Goal: Task Accomplishment & Management: Complete application form

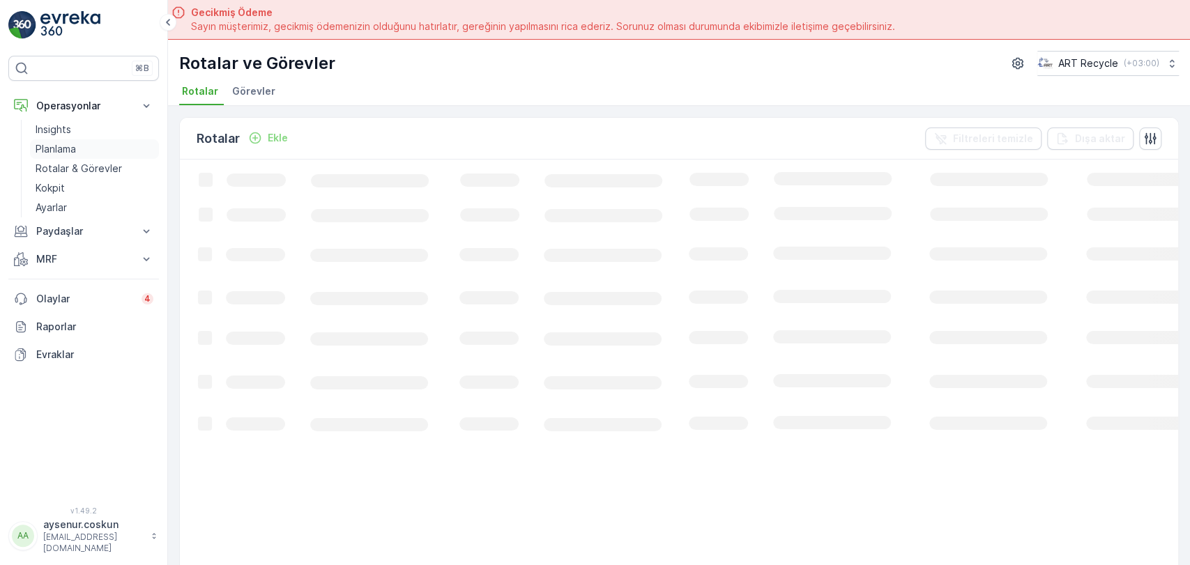
click at [125, 139] on link "Planlama" at bounding box center [94, 149] width 129 height 20
click at [368, 90] on span "Hizmet Noktaları" at bounding box center [383, 91] width 82 height 14
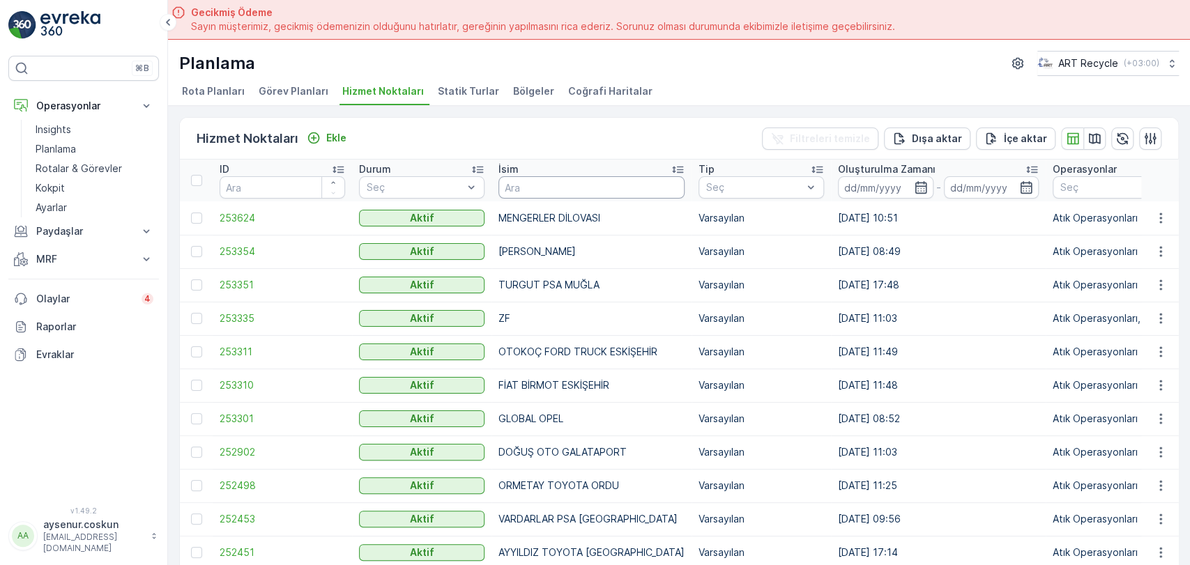
click at [533, 185] on input "text" at bounding box center [592, 187] width 186 height 22
type input "kar"
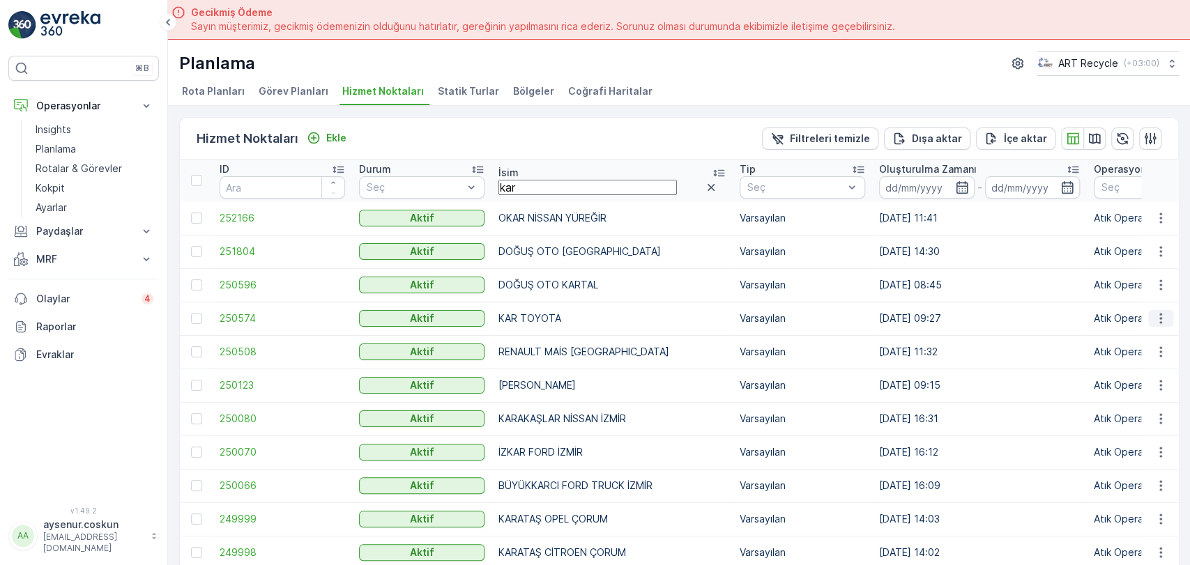
click at [1160, 323] on icon "button" at bounding box center [1161, 319] width 14 height 14
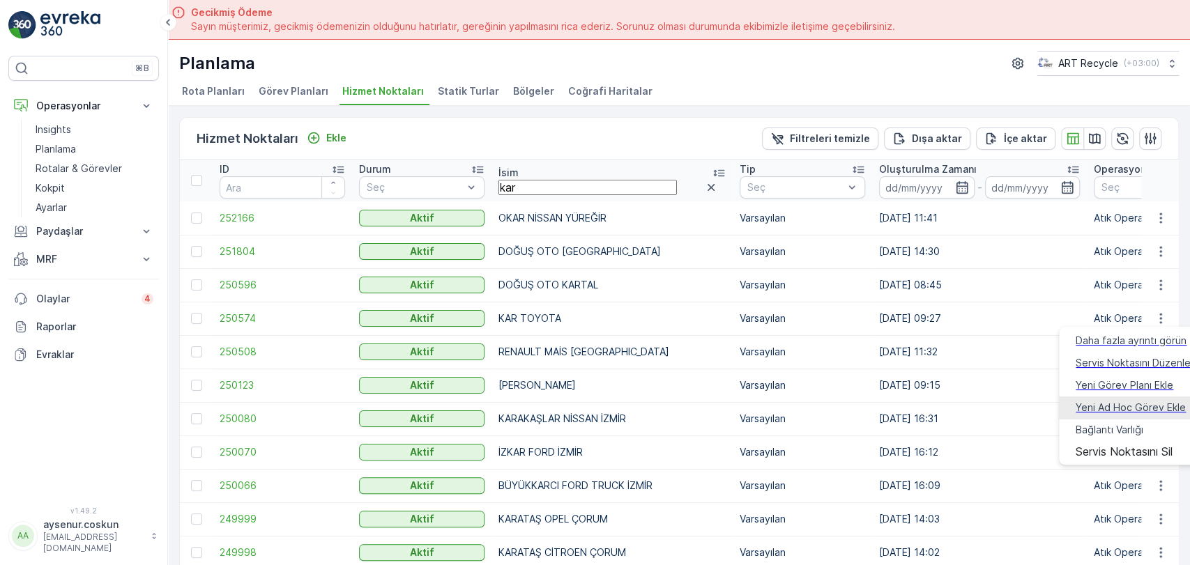
click at [1149, 401] on span "Yeni Ad Hoc Görev Ekle" at bounding box center [1131, 408] width 110 height 14
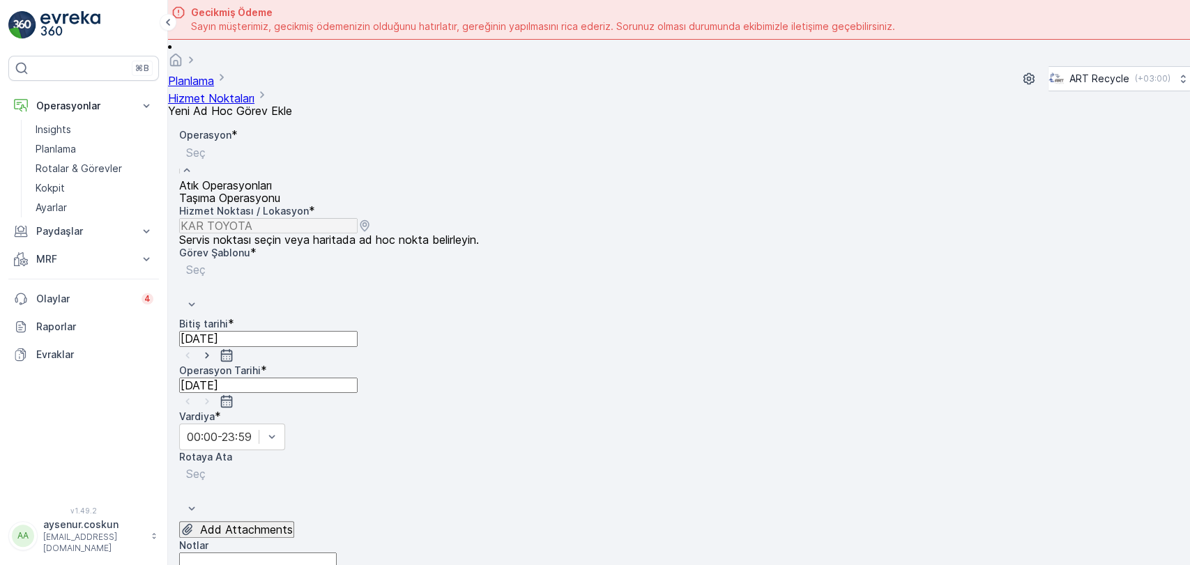
click at [251, 180] on span "Atık Operasyonları" at bounding box center [225, 186] width 93 height 14
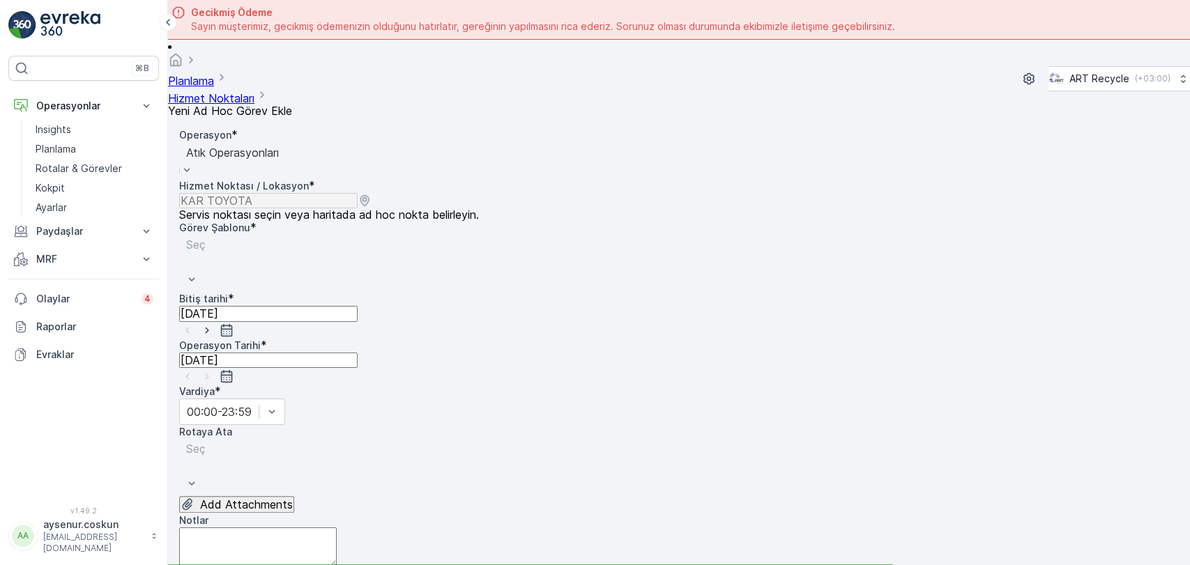
click at [245, 235] on div "Seç" at bounding box center [277, 263] width 197 height 57
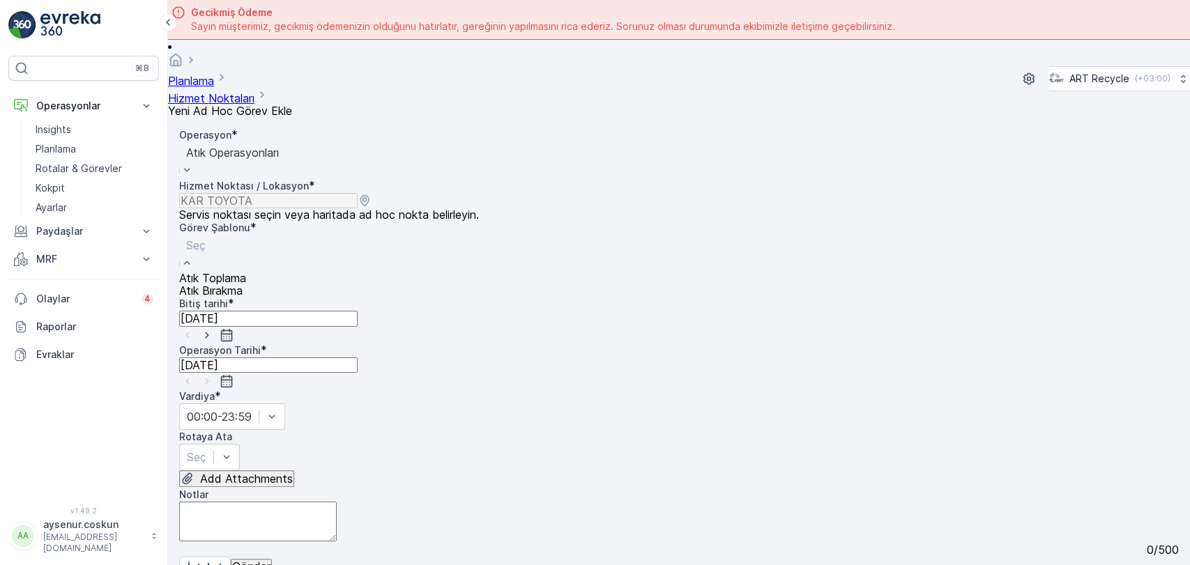
click at [243, 272] on div "Atık Toplama" at bounding box center [212, 278] width 67 height 13
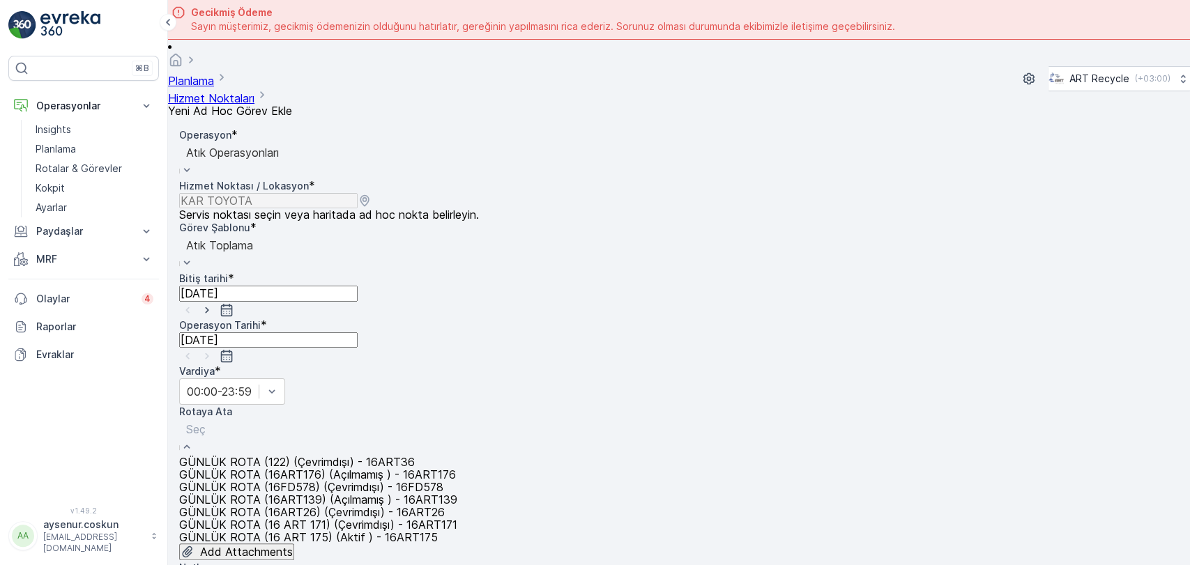
click at [329, 455] on span "GÜNLÜK ROTA (122) (Çevrimdışı) - 16ART36" at bounding box center [297, 462] width 236 height 14
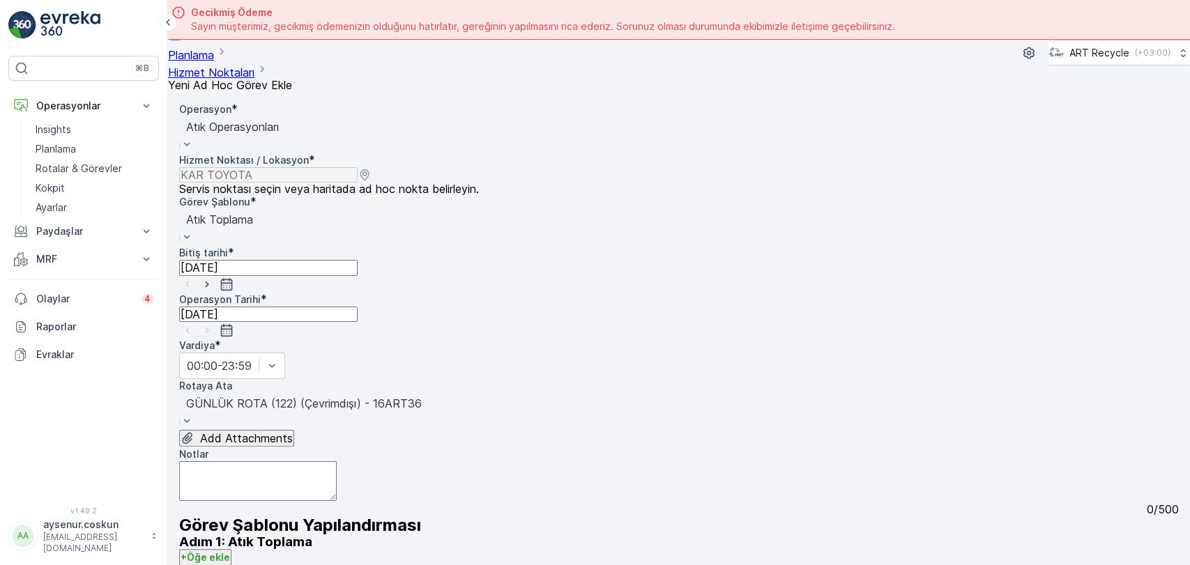
scroll to position [39, 0]
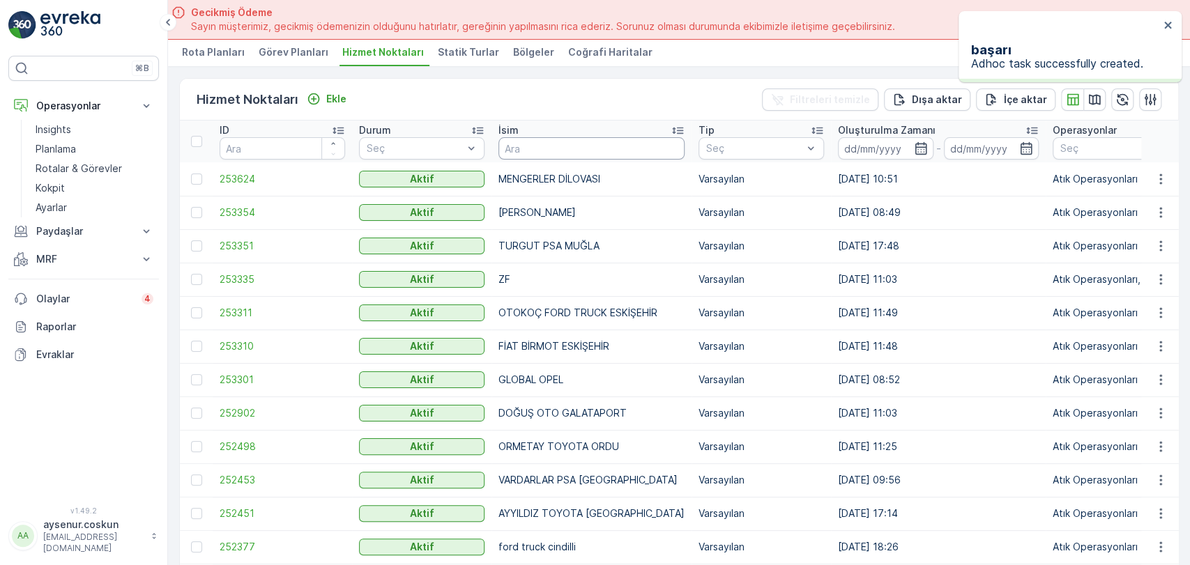
click at [552, 139] on input "text" at bounding box center [592, 148] width 186 height 22
type input "kar"
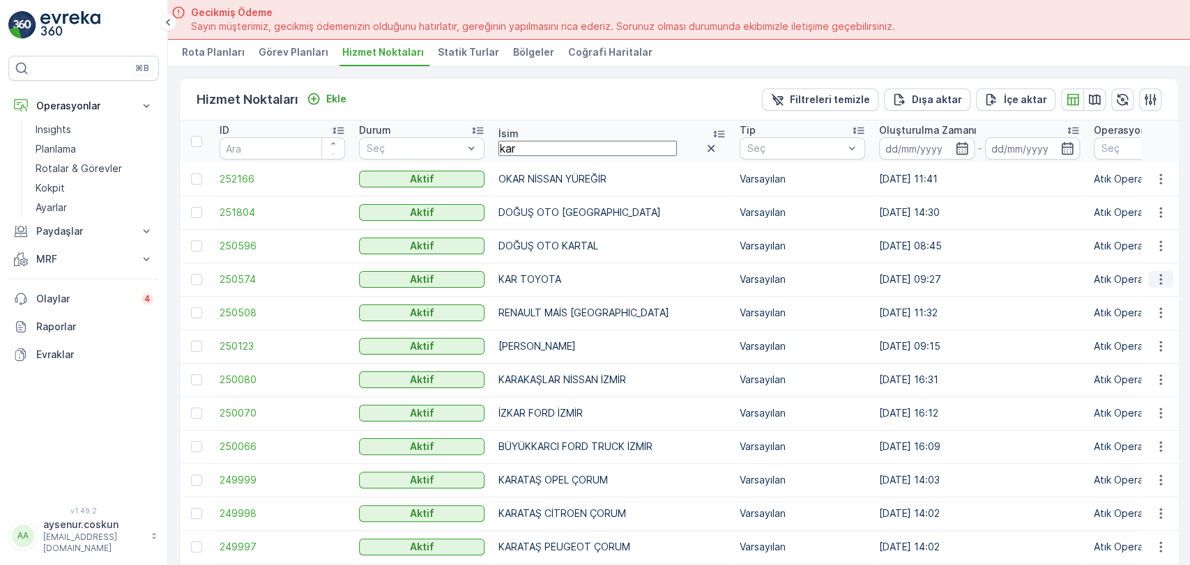
click at [1154, 280] on icon "button" at bounding box center [1161, 280] width 14 height 14
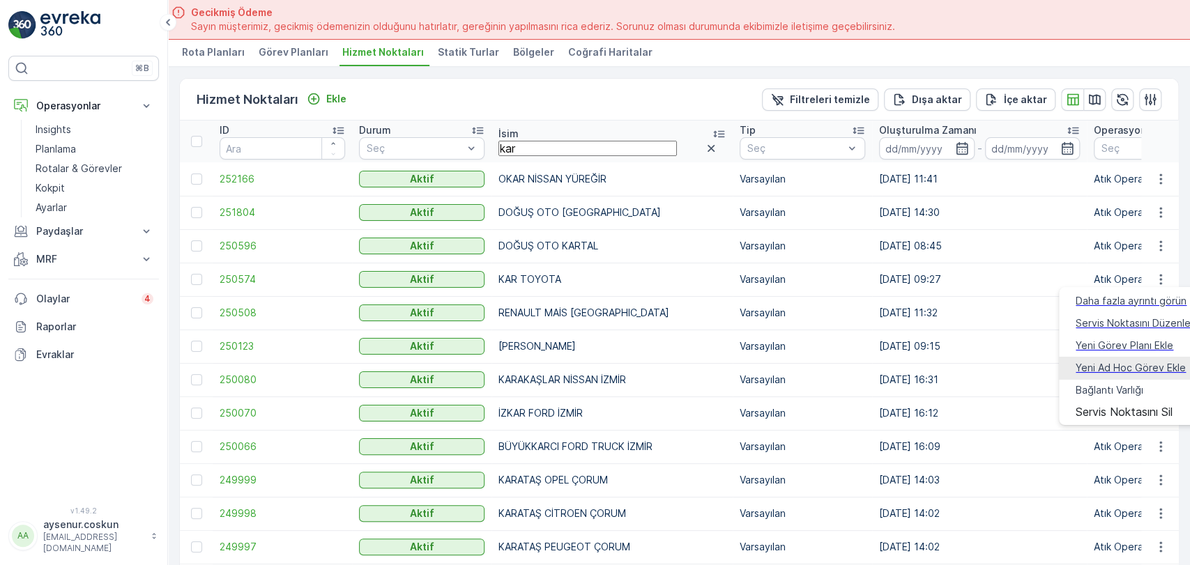
click at [1110, 361] on span "Yeni Ad Hoc Görev Ekle" at bounding box center [1131, 368] width 110 height 14
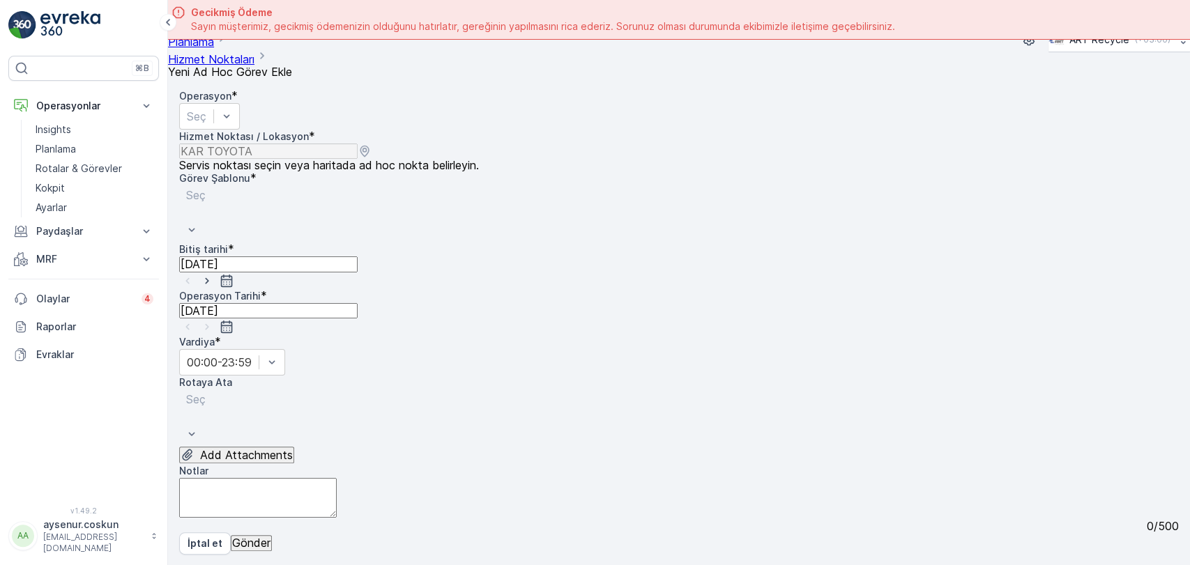
click at [358, 257] on input "[DATE]" at bounding box center [268, 264] width 179 height 15
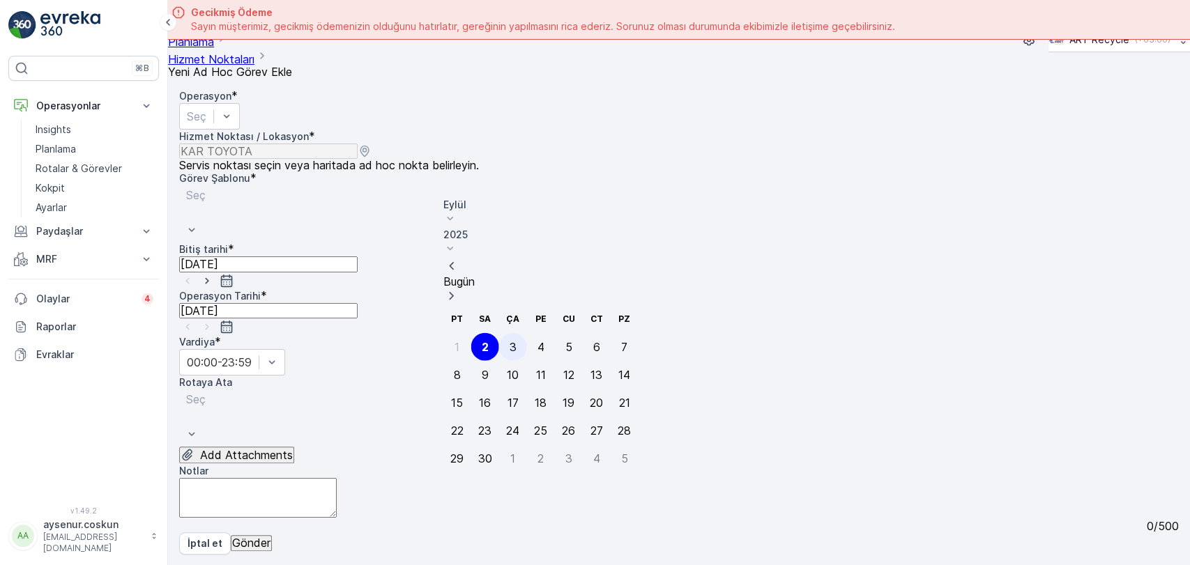
click at [510, 341] on div "3" at bounding box center [513, 347] width 7 height 13
type input "[DATE]"
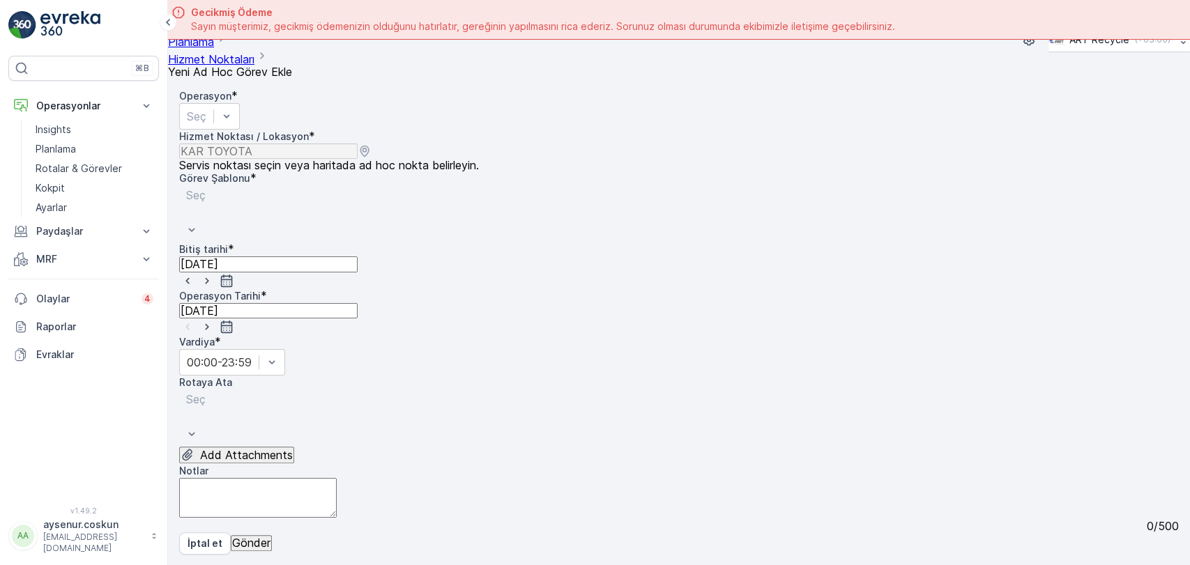
click at [346, 303] on input "[DATE]" at bounding box center [268, 310] width 179 height 15
click at [268, 397] on div "3" at bounding box center [271, 403] width 7 height 13
type input "[DATE]"
click at [273, 115] on div "Operasyon * Seç" at bounding box center [679, 109] width 1000 height 40
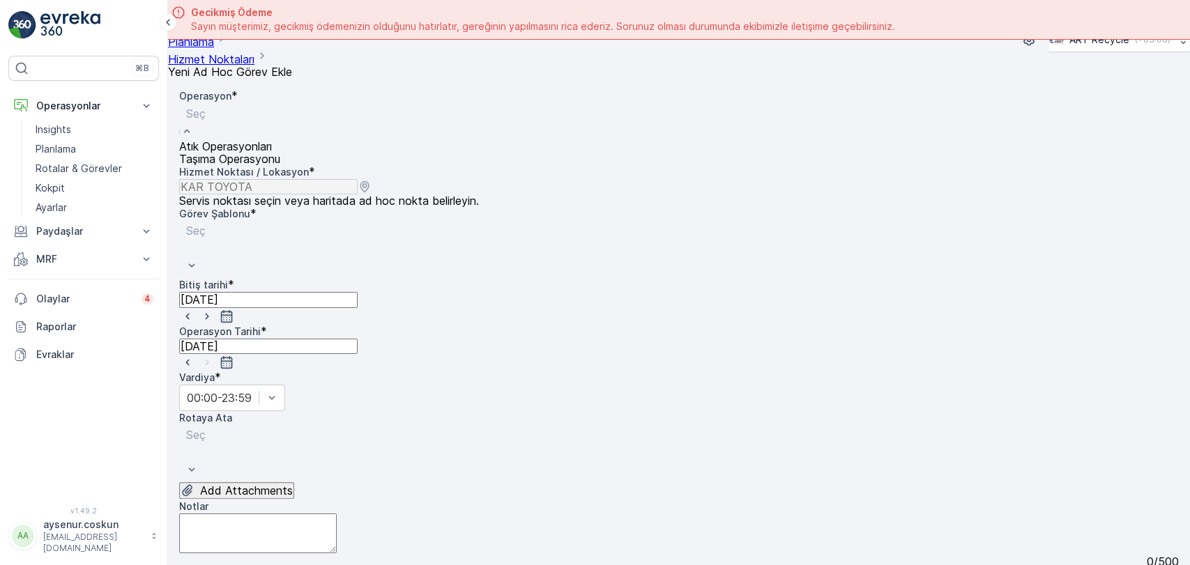
click at [272, 139] on span "Atık Operasyonları" at bounding box center [225, 146] width 93 height 14
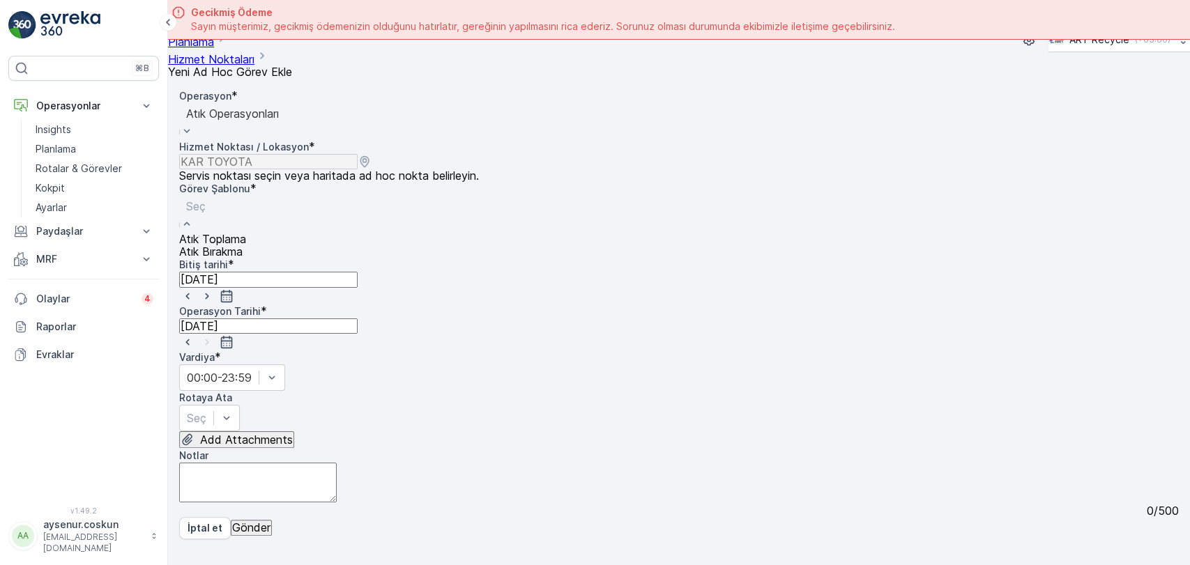
click at [246, 233] on div "Atık Toplama" at bounding box center [212, 239] width 67 height 13
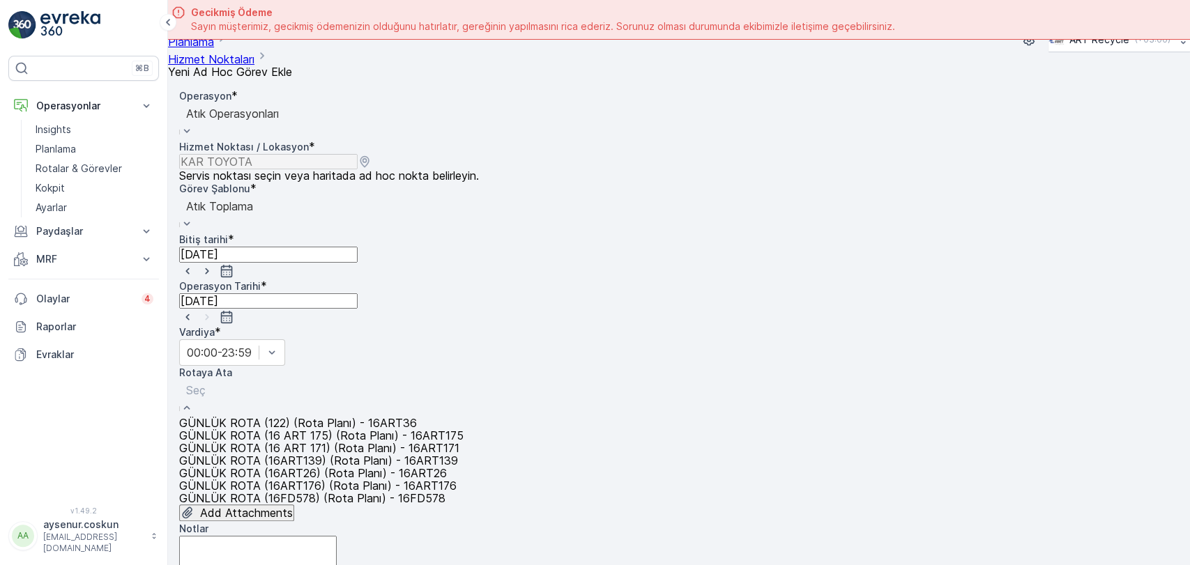
click at [330, 416] on span "GÜNLÜK ROTA (122) (Rota Planı) - 16ART36" at bounding box center [298, 423] width 238 height 14
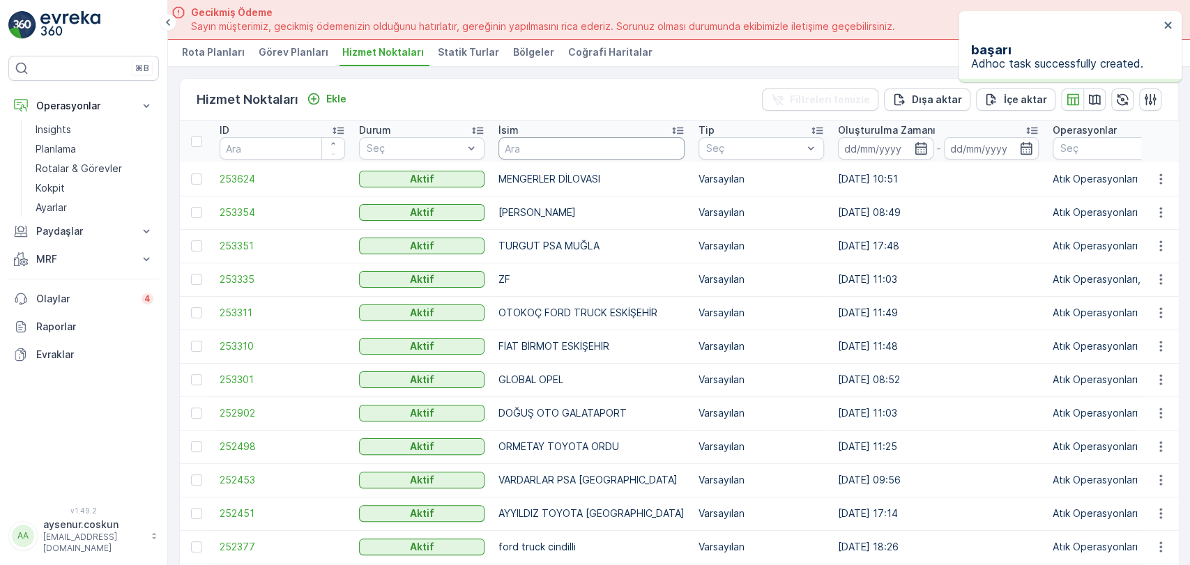
click at [572, 152] on input "text" at bounding box center [592, 148] width 186 height 22
type input "kar"
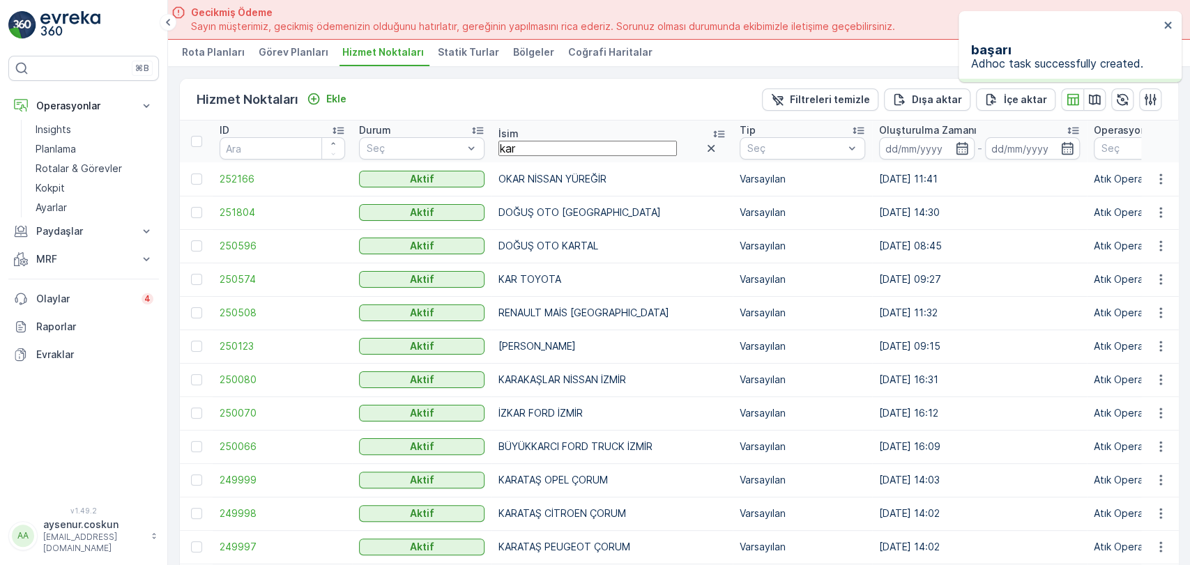
click at [568, 152] on input "kar" at bounding box center [588, 148] width 179 height 15
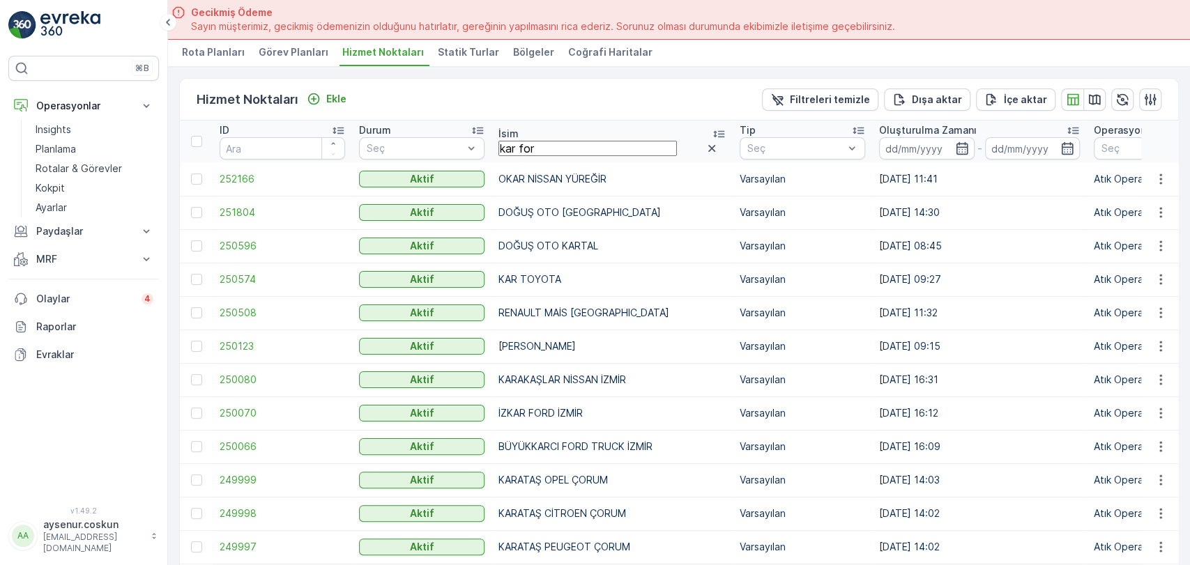
type input "[PERSON_NAME]"
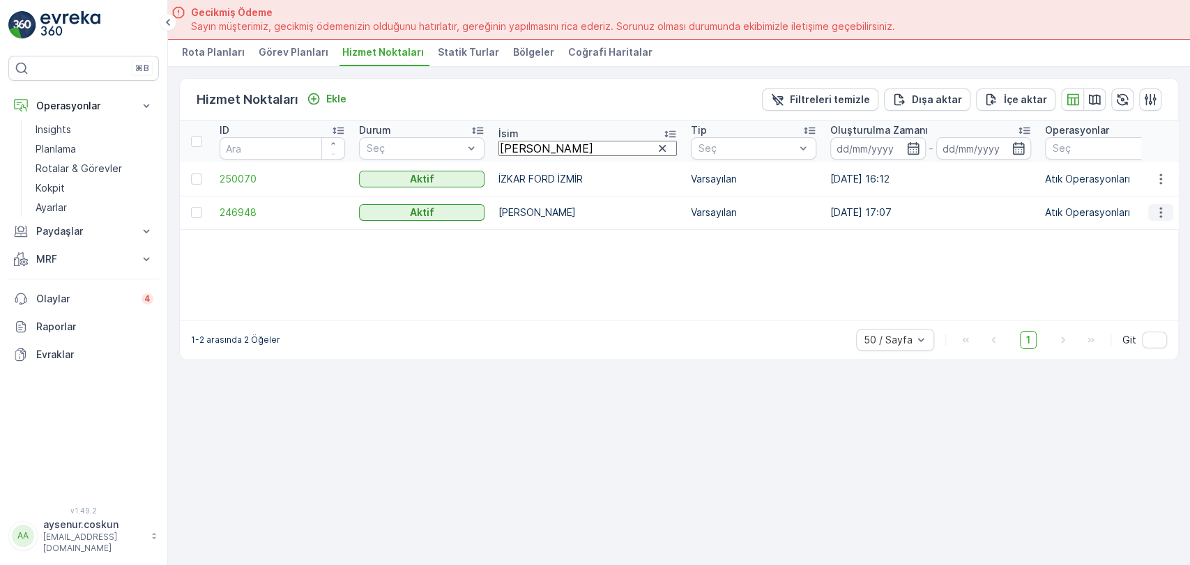
click at [1156, 211] on icon "button" at bounding box center [1161, 213] width 14 height 14
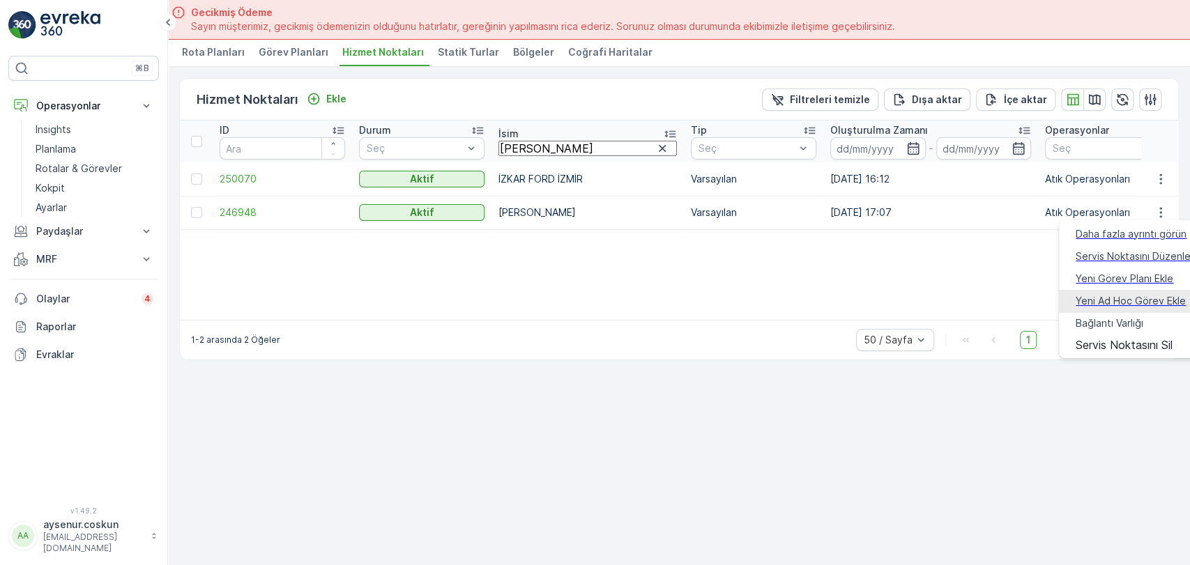
click at [1142, 294] on span "Yeni Ad Hoc Görev Ekle" at bounding box center [1131, 301] width 110 height 14
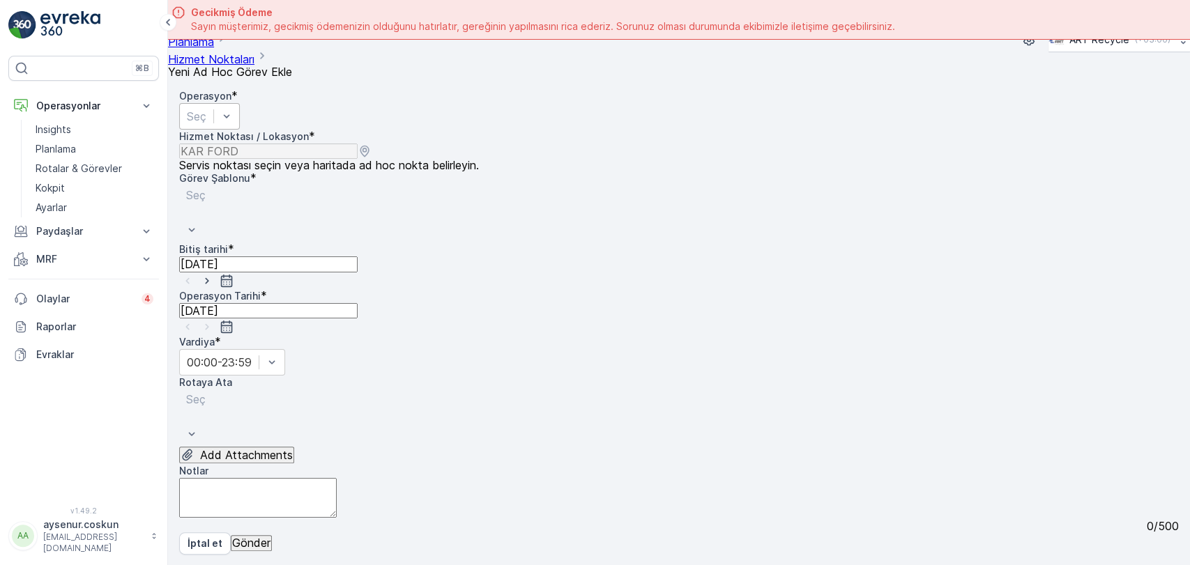
click at [240, 112] on div "Seç" at bounding box center [209, 116] width 61 height 26
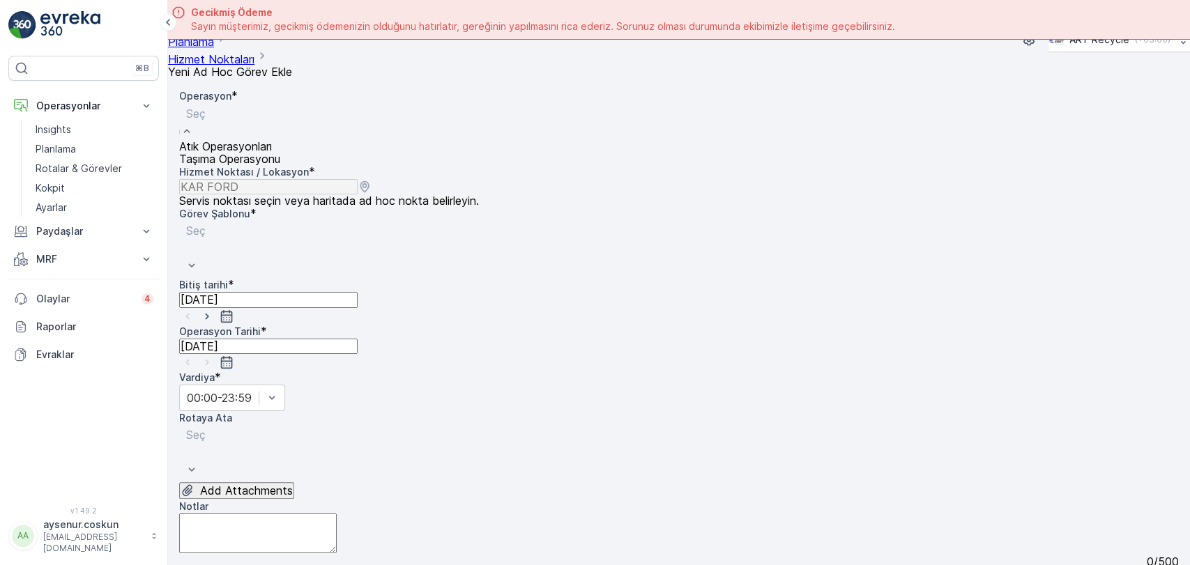
click at [280, 140] on div "Atık Operasyonları" at bounding box center [229, 146] width 101 height 13
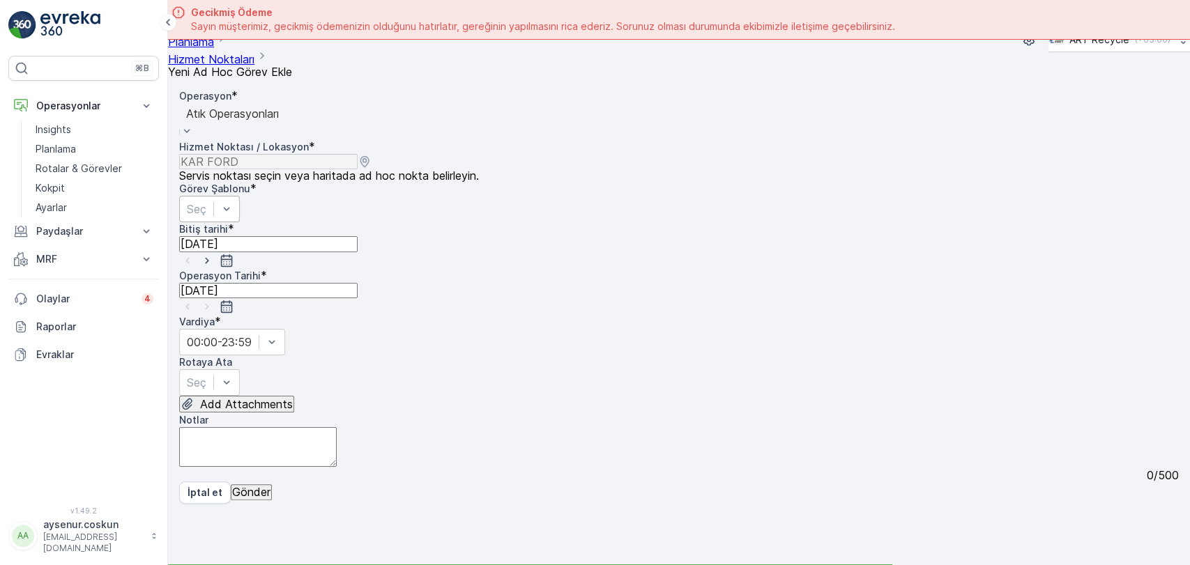
click at [240, 196] on div "Seç" at bounding box center [209, 209] width 61 height 26
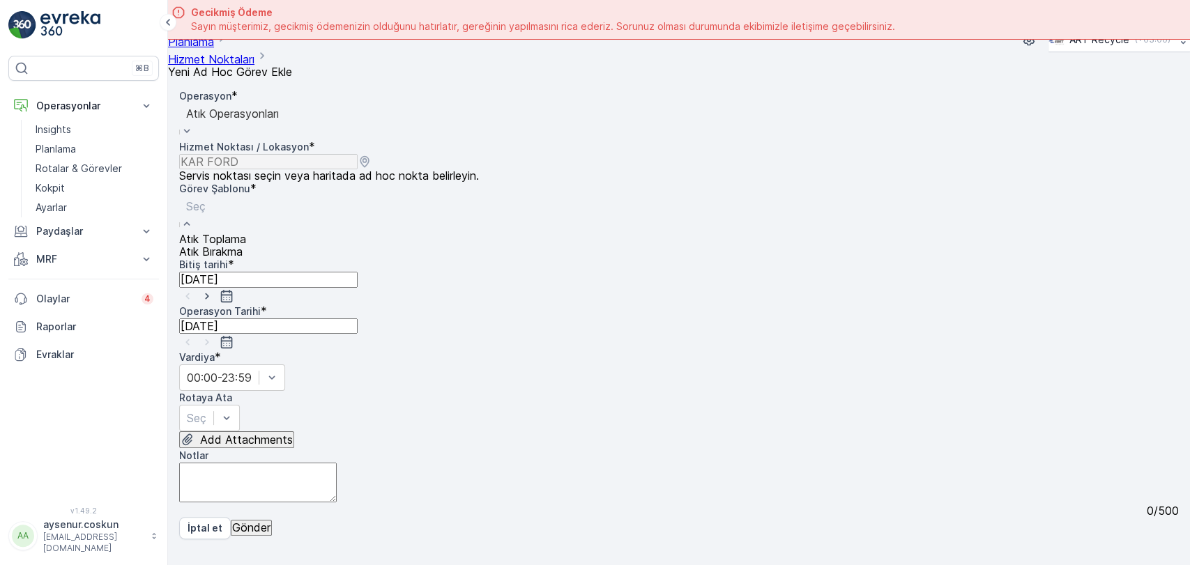
click at [246, 233] on div "Atık Toplama" at bounding box center [212, 239] width 67 height 13
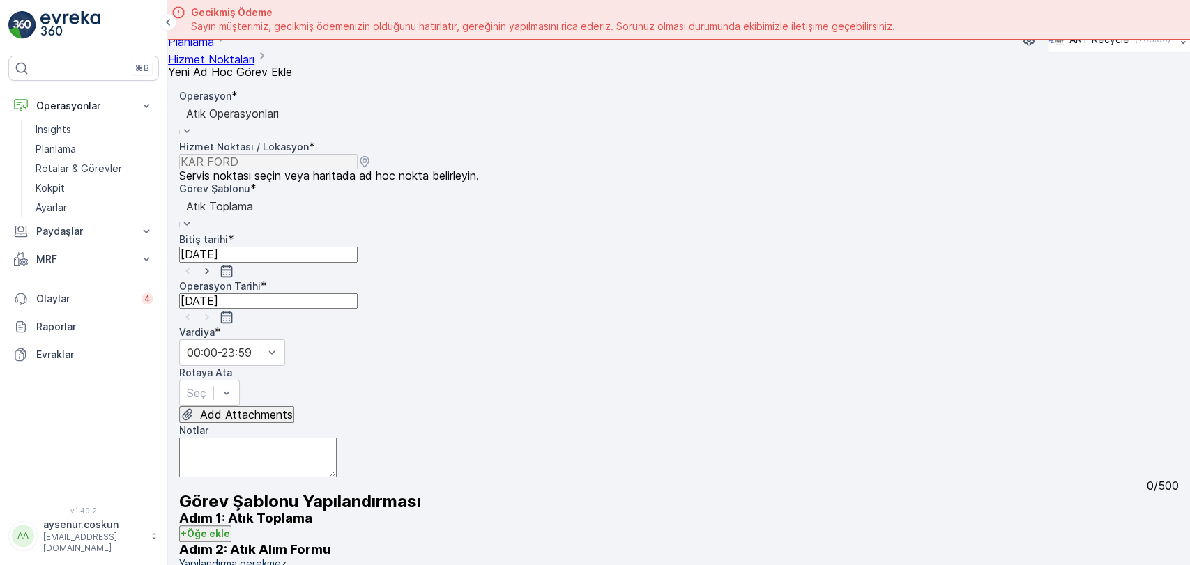
click at [358, 247] on input "[DATE]" at bounding box center [268, 254] width 179 height 15
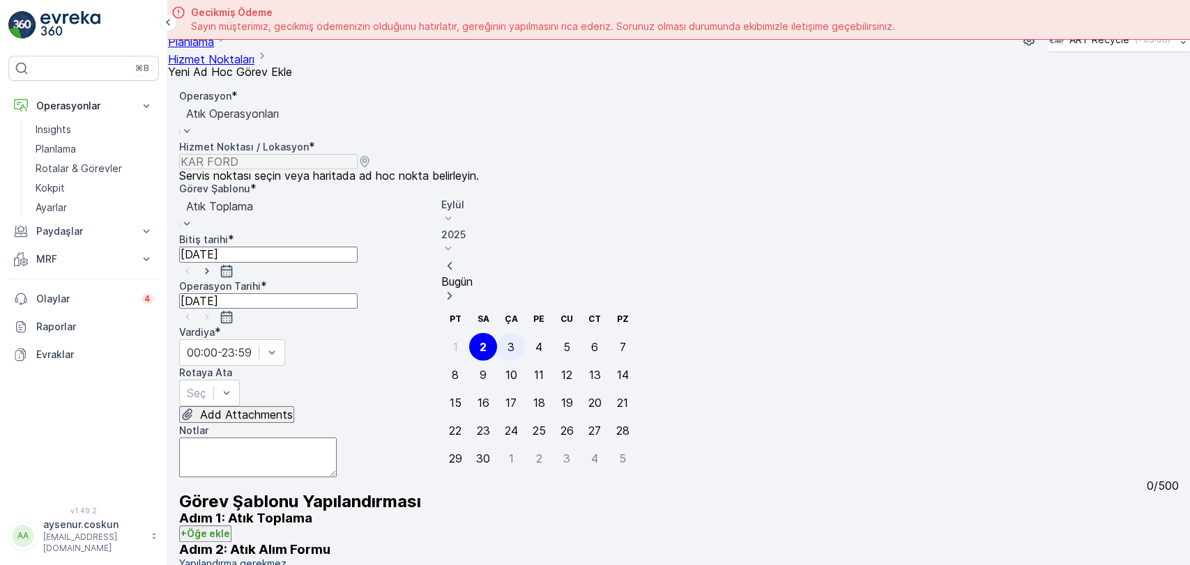
click at [510, 341] on div "3" at bounding box center [511, 347] width 7 height 13
type input "[DATE]"
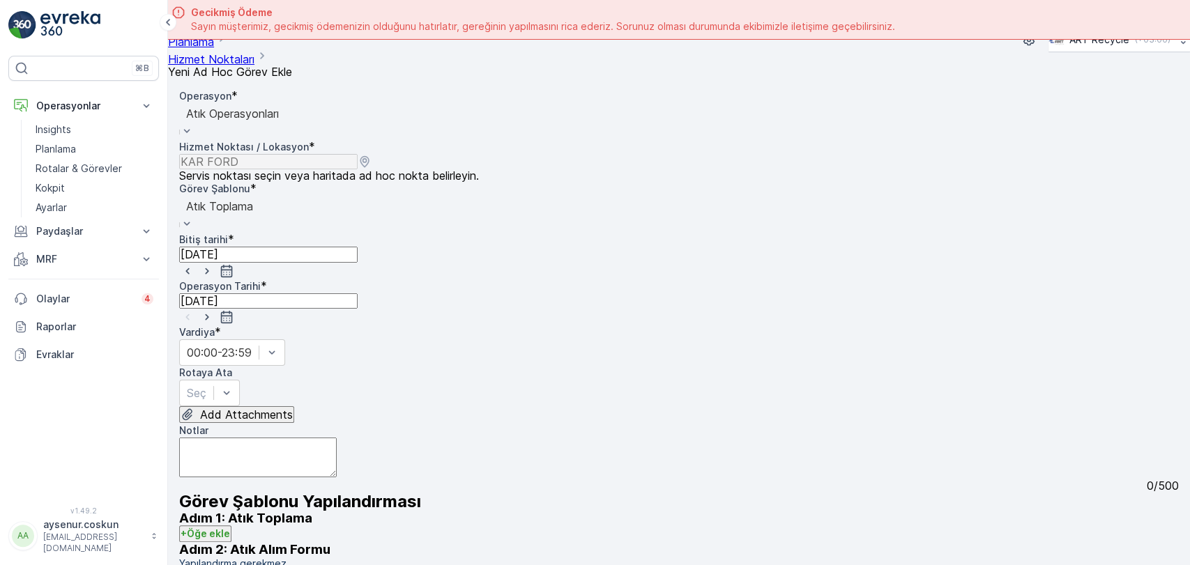
click at [251, 294] on input "[DATE]" at bounding box center [268, 301] width 179 height 15
click at [268, 397] on div "3" at bounding box center [271, 403] width 7 height 13
type input "[DATE]"
click at [271, 298] on div "Operasyon * option Atık Operasyonları, selected. Atık Operasyonları Hizmet Nokt…" at bounding box center [679, 344] width 1000 height 510
click at [240, 380] on div "Seç" at bounding box center [209, 393] width 61 height 26
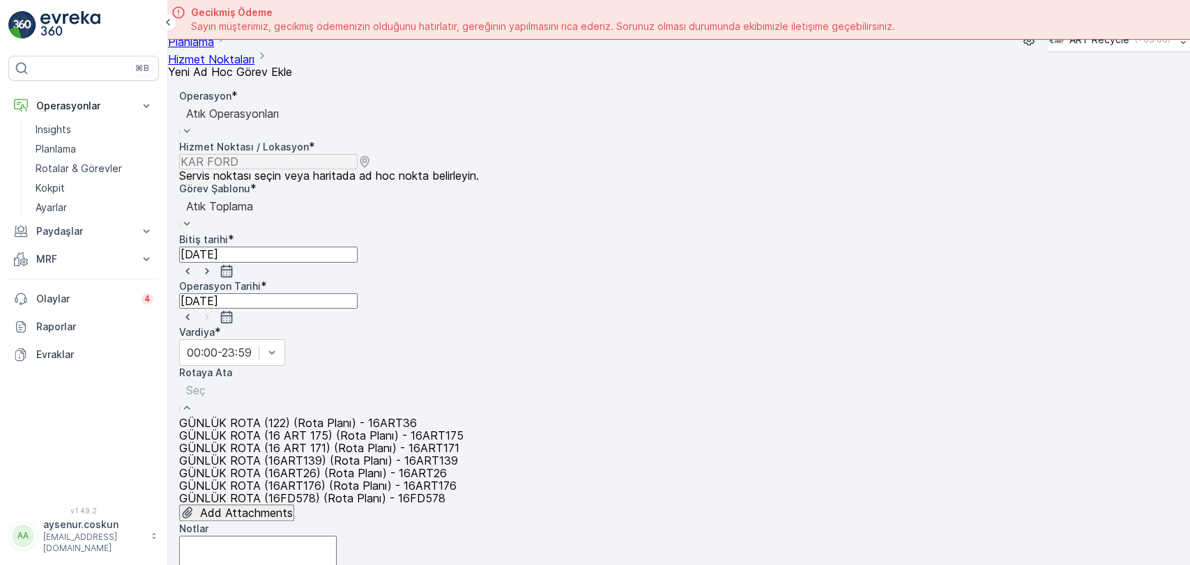
click at [289, 416] on span "GÜNLÜK ROTA (122) (Rota Planı) - 16ART36" at bounding box center [298, 423] width 238 height 14
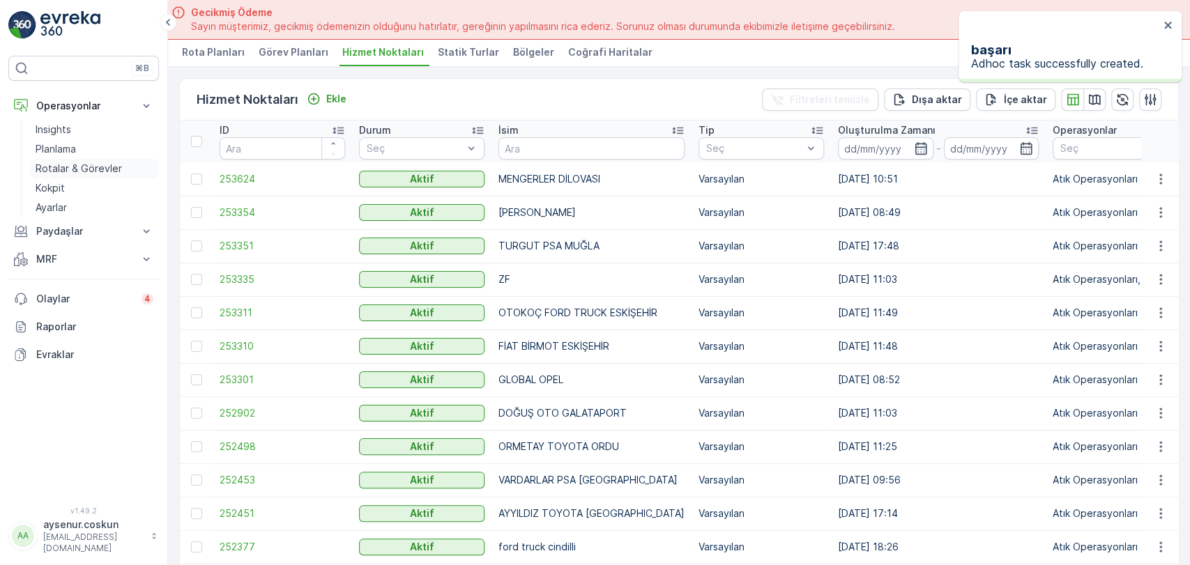
click at [97, 171] on p "Rotalar & Görevler" at bounding box center [79, 169] width 86 height 14
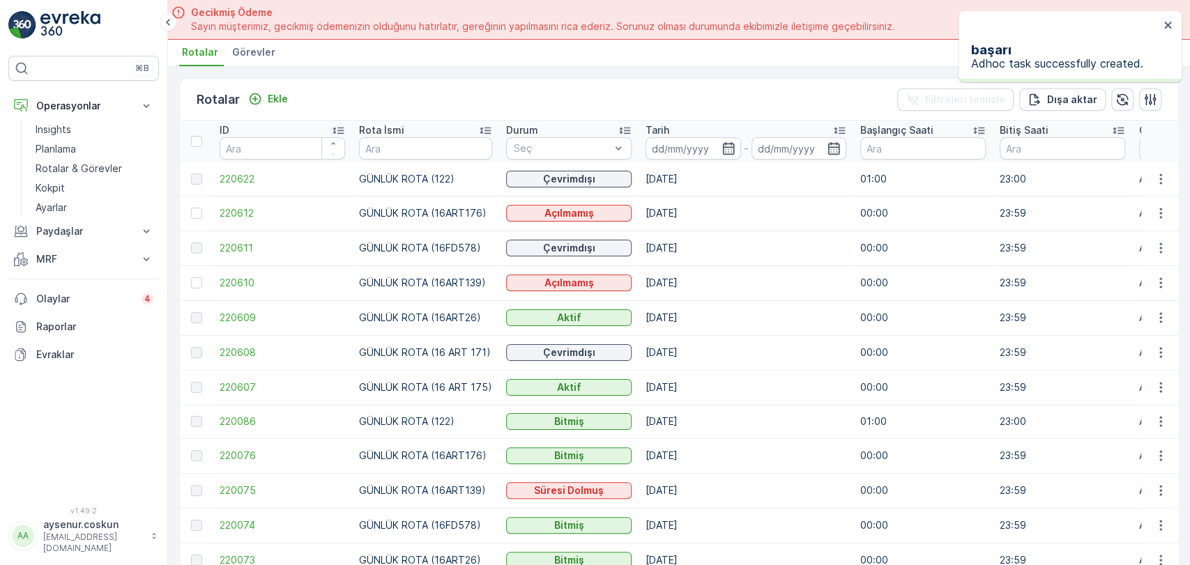
click at [245, 56] on span "Görevler" at bounding box center [253, 52] width 43 height 14
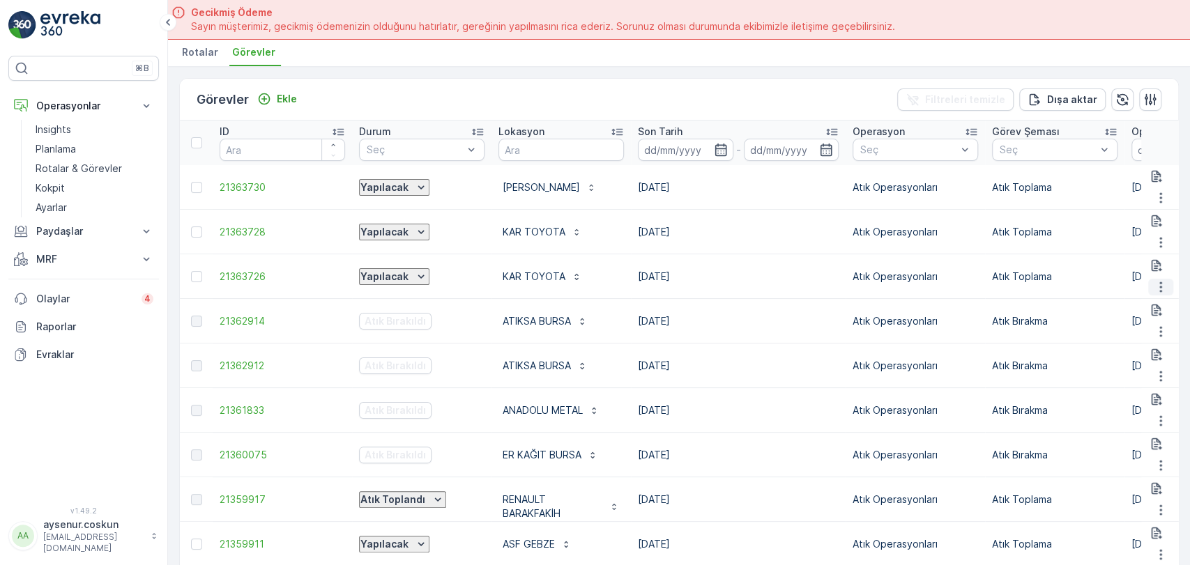
click at [1165, 279] on button "button" at bounding box center [1160, 287] width 25 height 17
click at [1148, 331] on div "Rotadan kaldır" at bounding box center [1114, 338] width 67 height 14
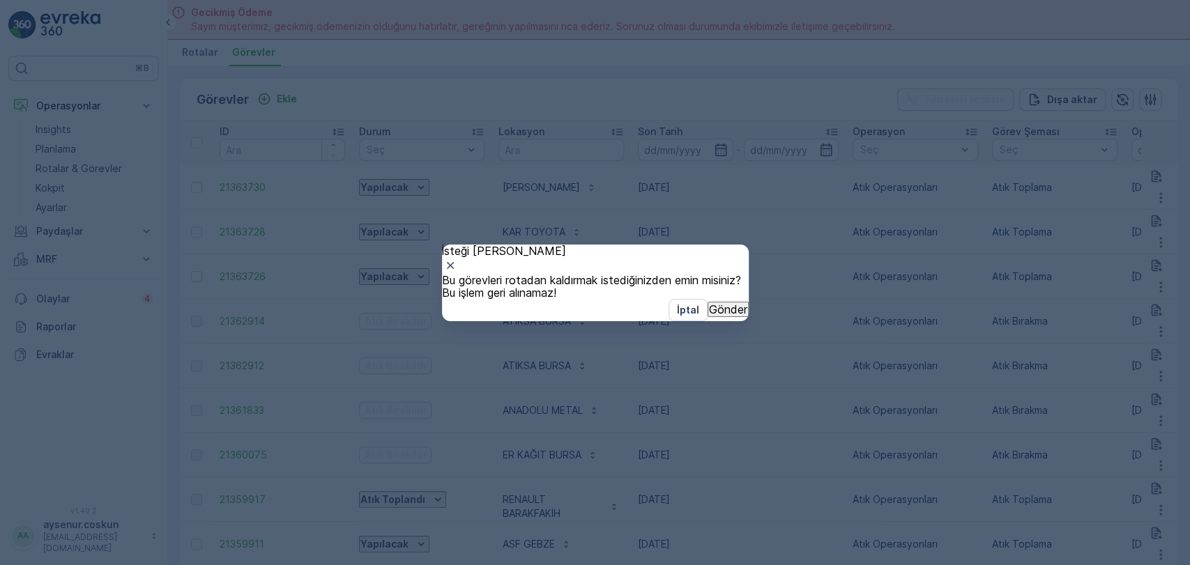
click at [709, 316] on p "Gönder" at bounding box center [728, 309] width 38 height 13
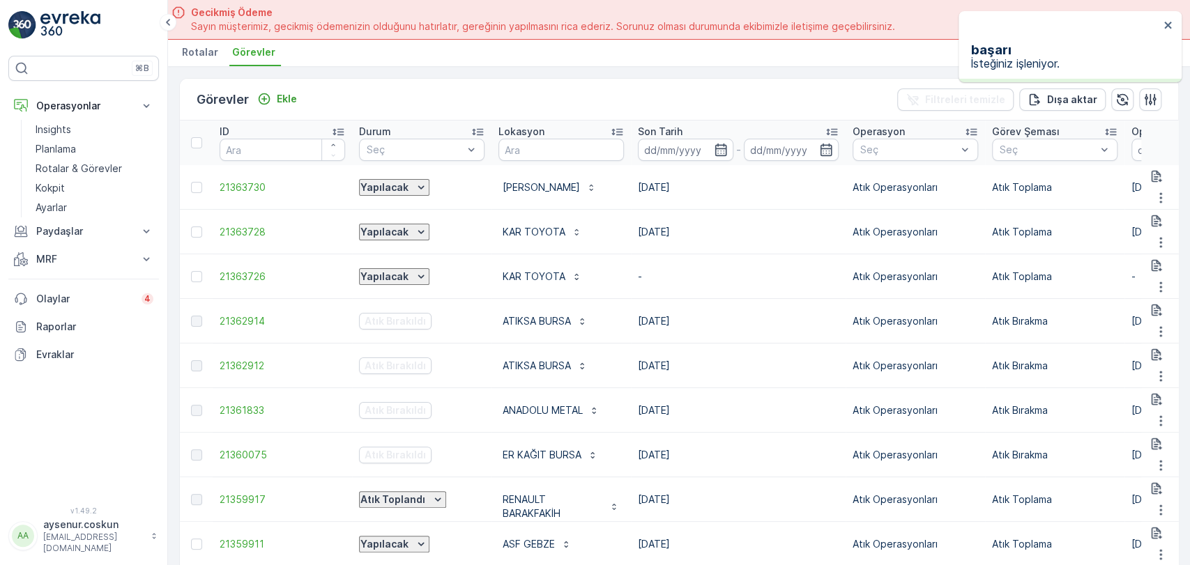
click at [45, 29] on img at bounding box center [70, 25] width 60 height 28
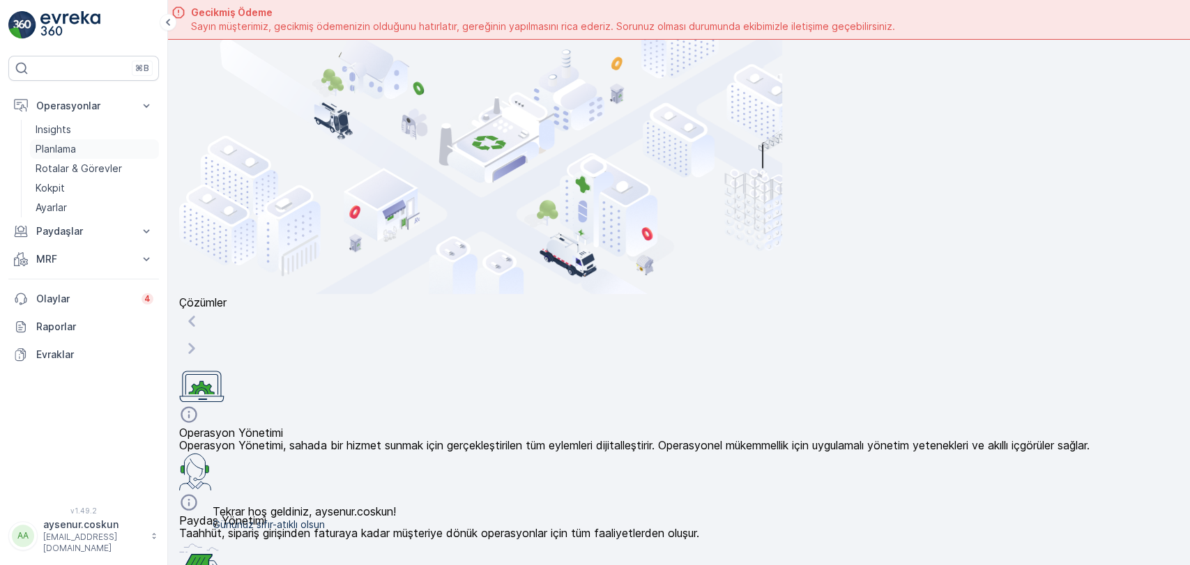
click at [85, 152] on link "Planlama" at bounding box center [94, 149] width 129 height 20
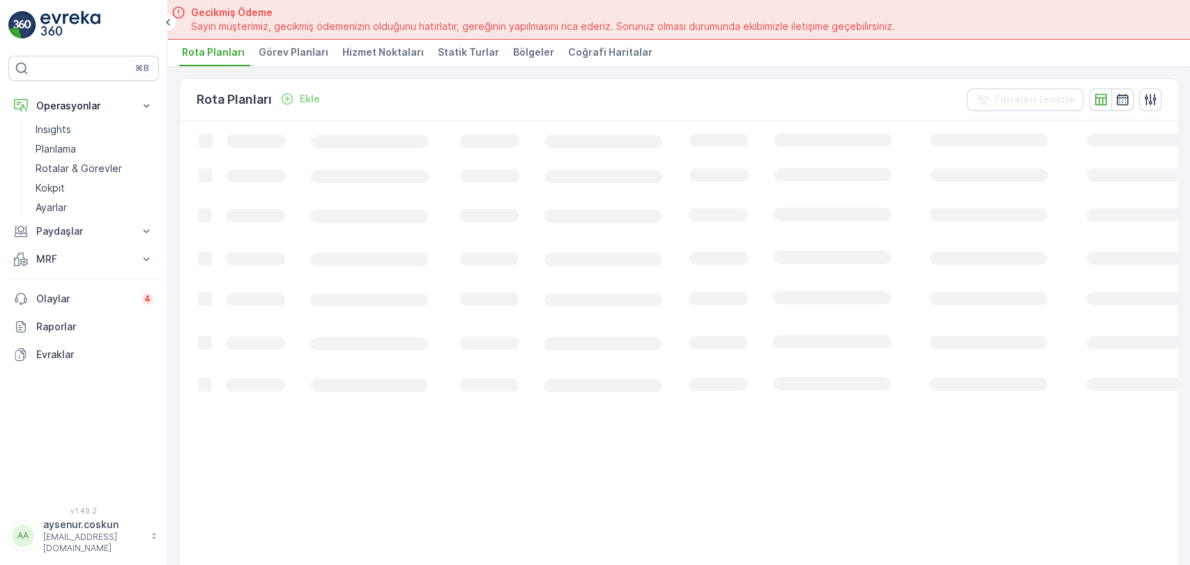
click at [372, 55] on span "Hizmet Noktaları" at bounding box center [383, 52] width 82 height 14
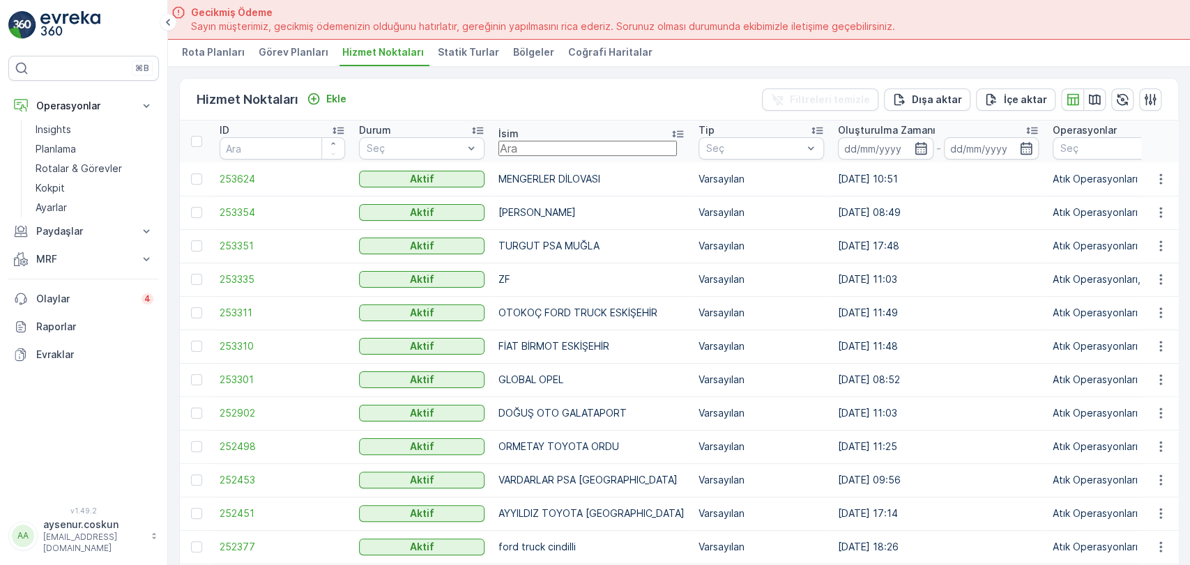
click at [576, 141] on input "text" at bounding box center [588, 148] width 179 height 15
type input "elmas"
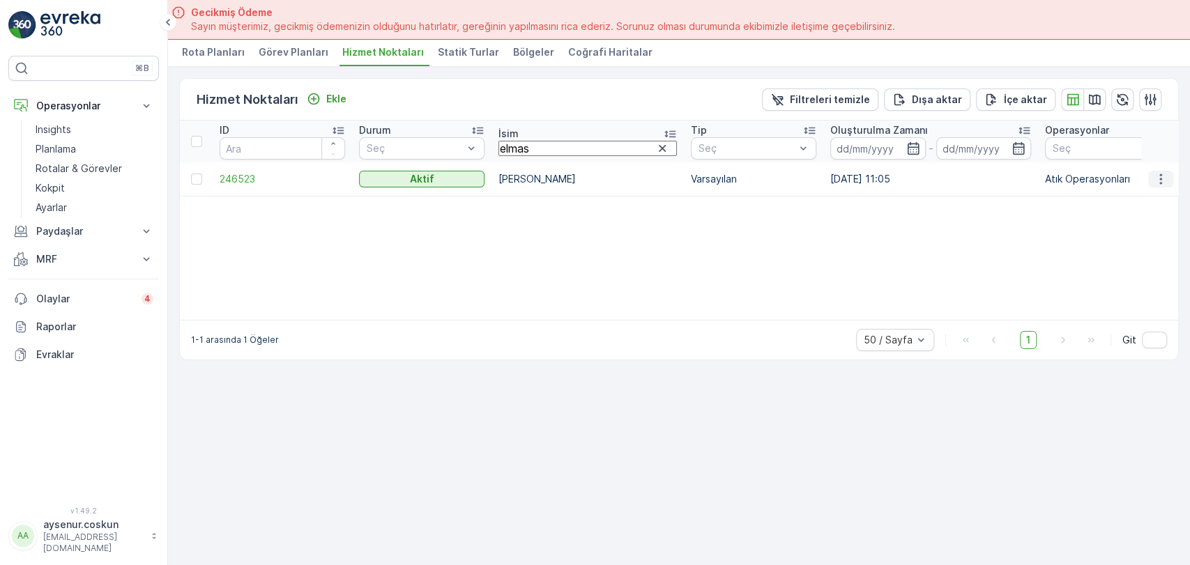
click at [1155, 180] on icon "button" at bounding box center [1161, 179] width 14 height 14
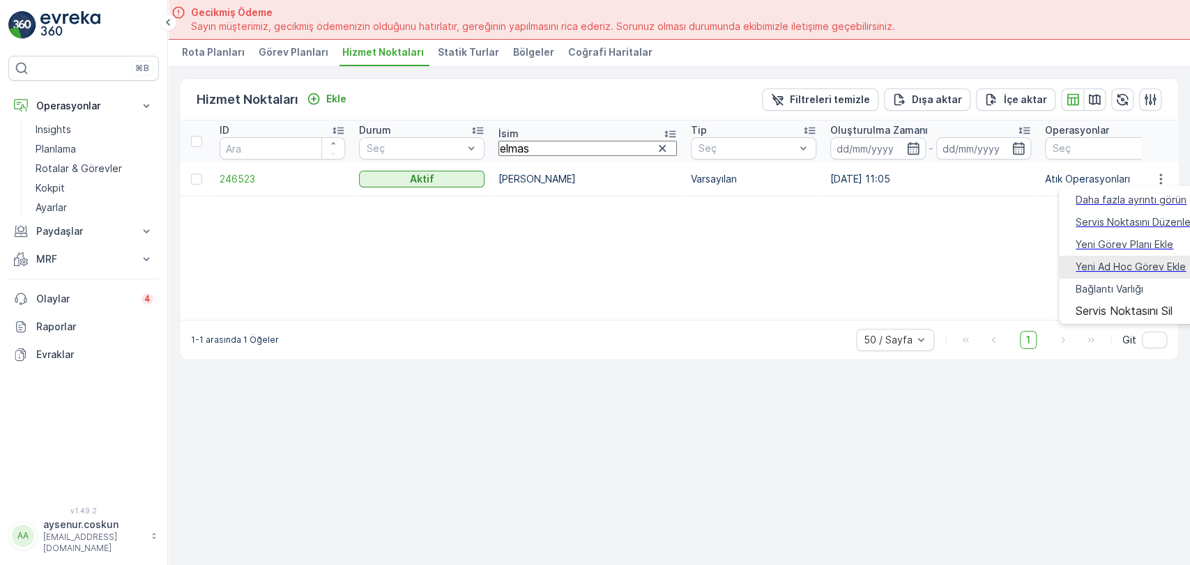
click at [1151, 260] on span "Yeni Ad Hoc Görev Ekle" at bounding box center [1131, 267] width 110 height 14
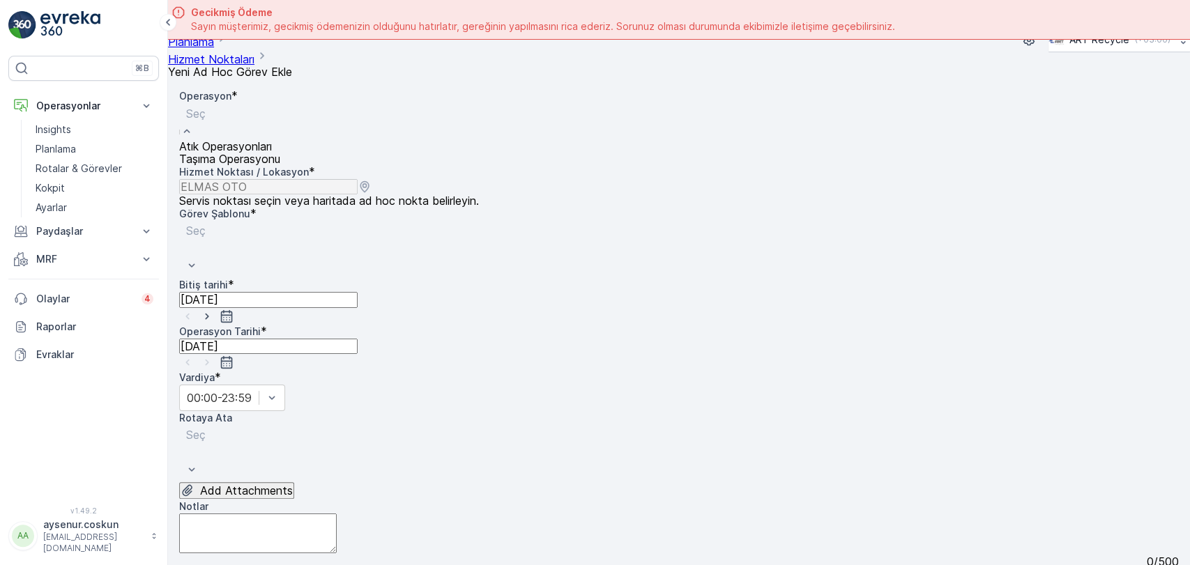
click at [272, 139] on span "Atık Operasyonları" at bounding box center [225, 146] width 93 height 14
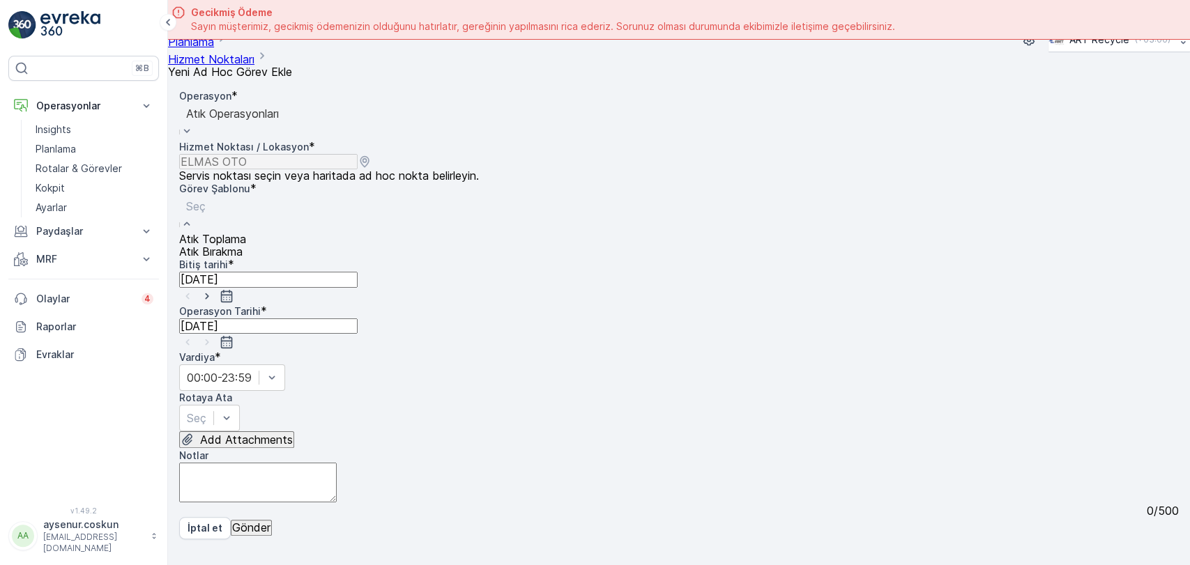
click at [246, 233] on div "Atık Toplama" at bounding box center [212, 239] width 67 height 13
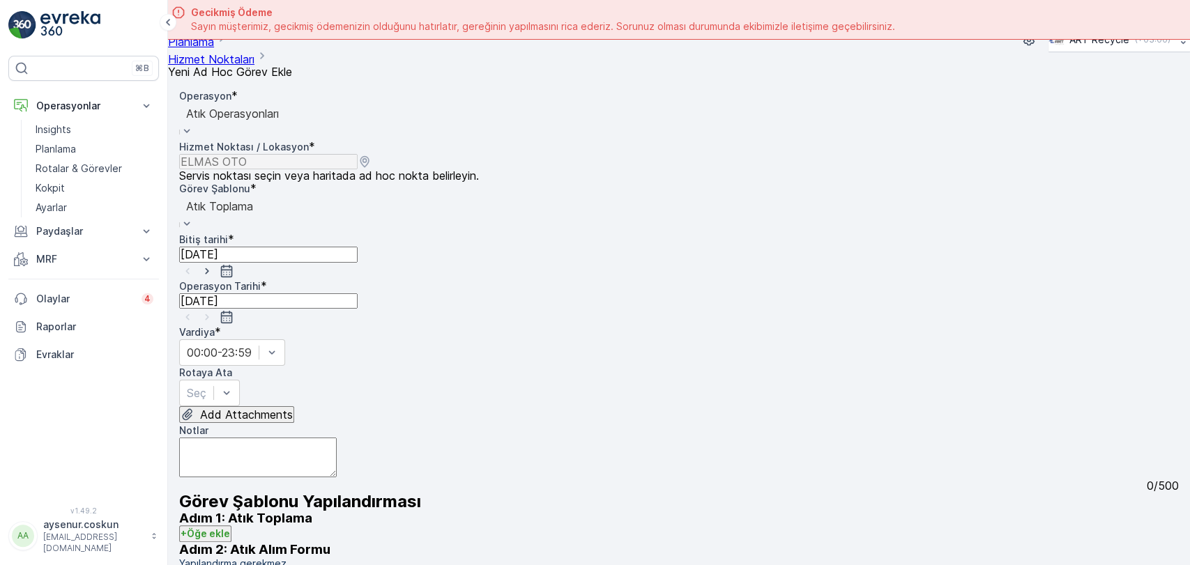
click at [358, 247] on input "[DATE]" at bounding box center [268, 254] width 179 height 15
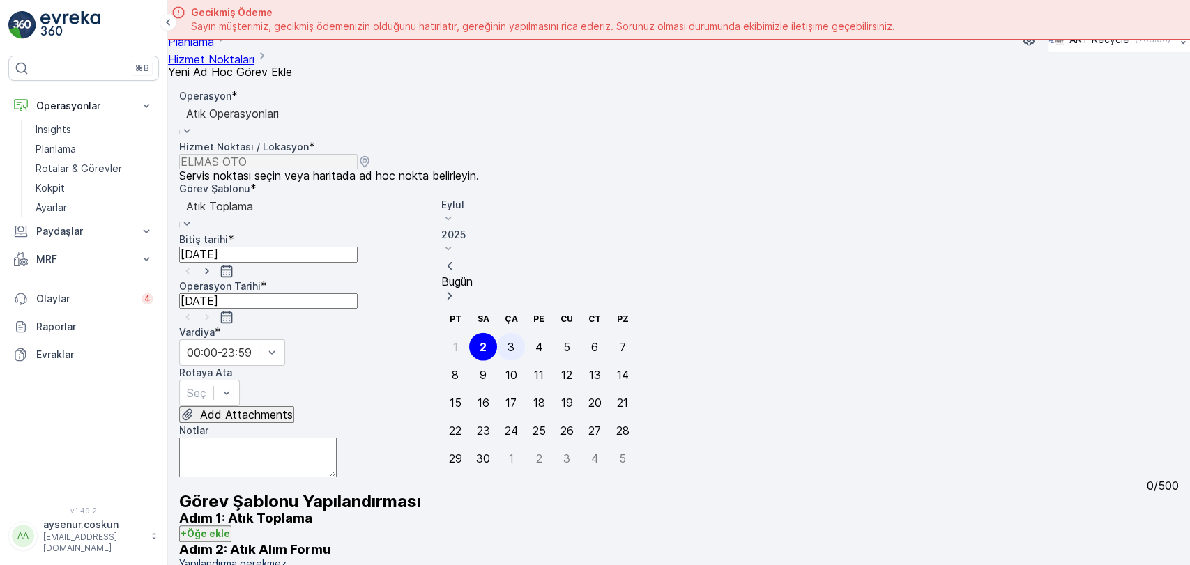
click at [512, 341] on div "3" at bounding box center [511, 347] width 7 height 13
type input "[DATE]"
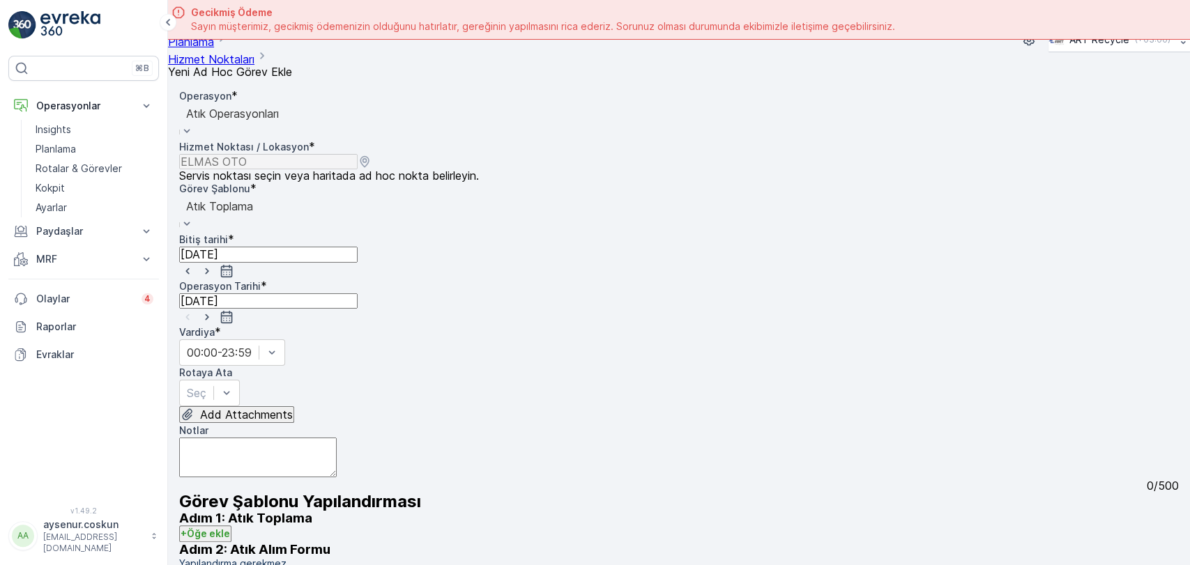
click at [320, 294] on input "[DATE]" at bounding box center [268, 301] width 179 height 15
click at [268, 397] on div "3" at bounding box center [271, 403] width 7 height 13
type input "[DATE]"
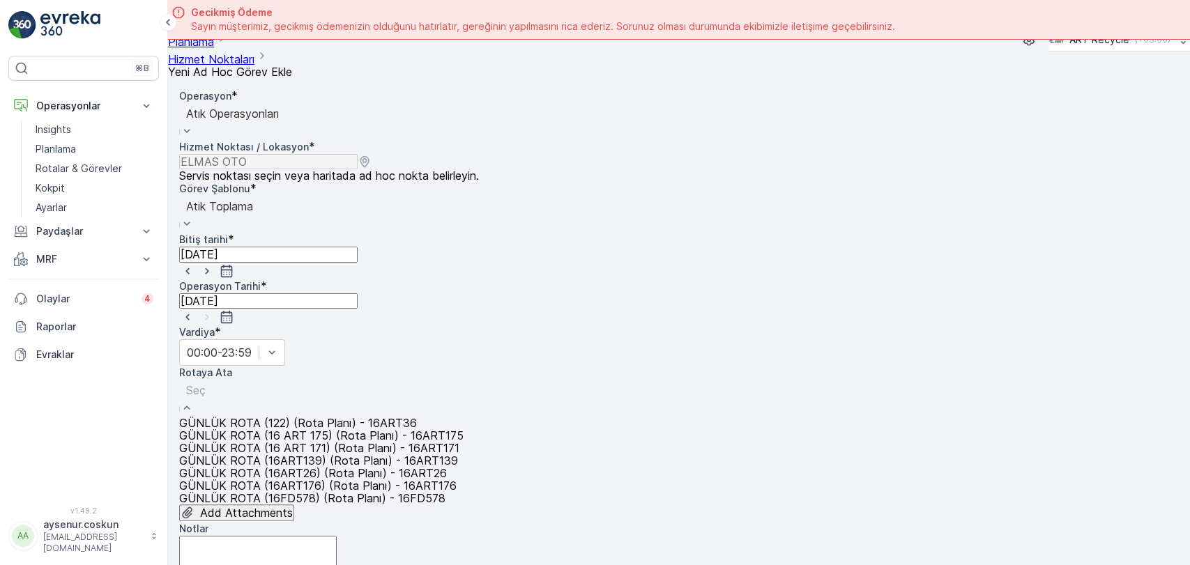
click at [270, 416] on span "GÜNLÜK ROTA (122) (Rota Planı) - 16ART36" at bounding box center [298, 423] width 238 height 14
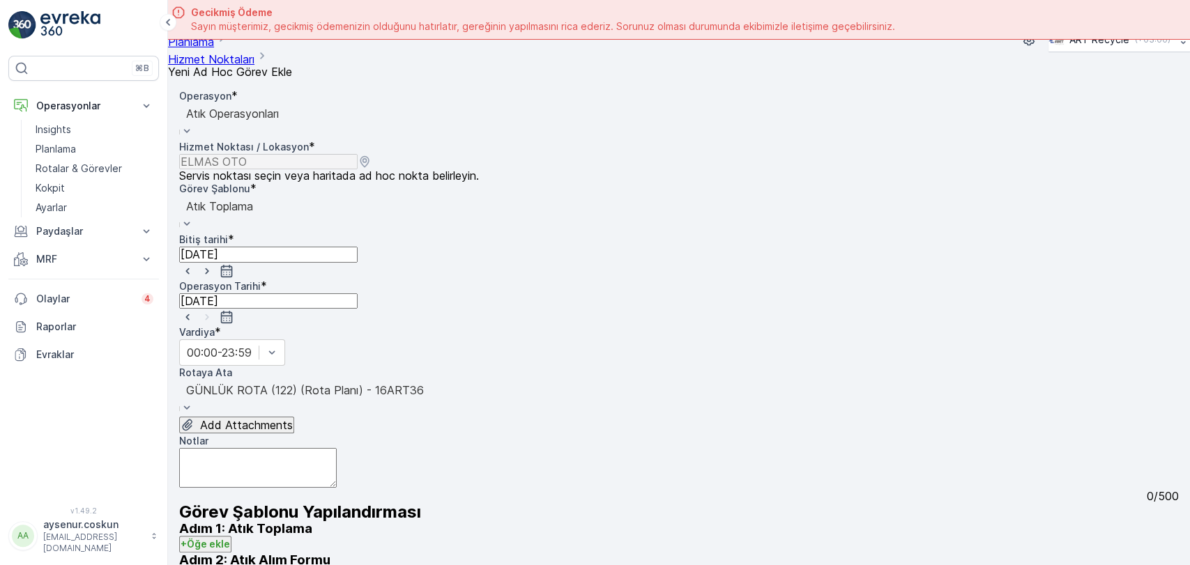
scroll to position [190, 0]
